Goal: Information Seeking & Learning: Learn about a topic

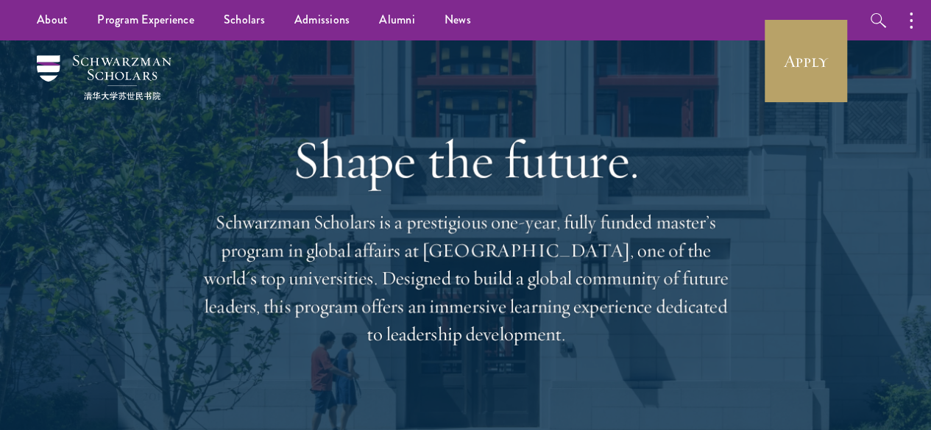
click at [186, 157] on div "Shape the future. Schwarzman Scholars is a prestigious one-year, fully funded m…" at bounding box center [465, 238] width 842 height 397
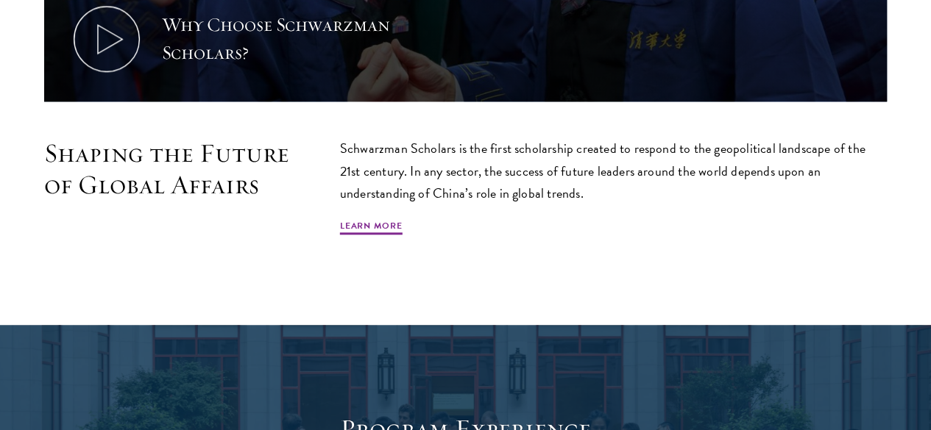
scroll to position [1217, 0]
